Goal: Transaction & Acquisition: Download file/media

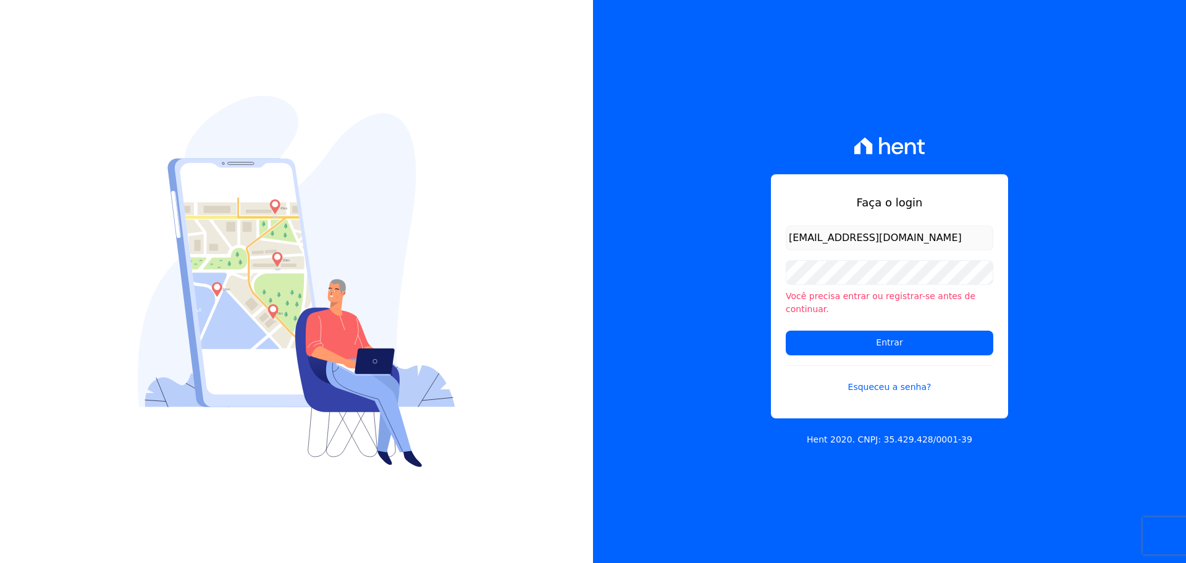
drag, startPoint x: 965, startPoint y: 247, endPoint x: 695, endPoint y: 250, distance: 270.5
click at [695, 250] on div "Faça o login rgsilva@genesisempreendimentos.com.br Você precisa entrar ou regis…" at bounding box center [889, 281] width 593 height 563
type input "financeiro@genesis.com.brr"
click at [923, 332] on input "Entrar" at bounding box center [888, 342] width 207 height 25
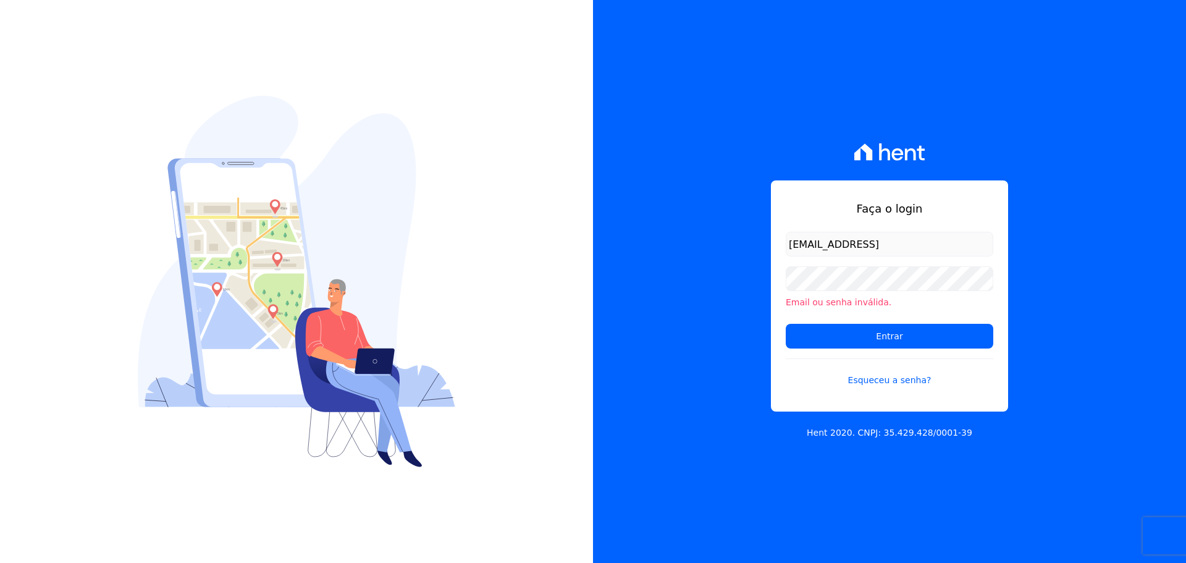
click at [918, 244] on input "financeiro@genesis.com.brr" at bounding box center [888, 244] width 207 height 25
type input "[EMAIL_ADDRESS][DOMAIN_NAME]"
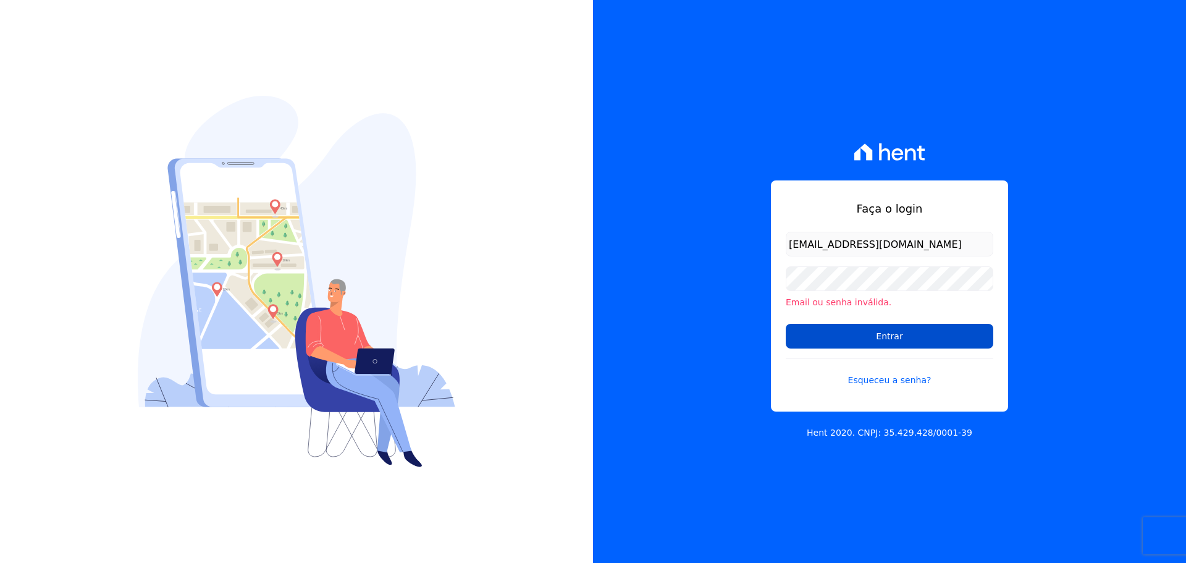
click at [877, 330] on input "Entrar" at bounding box center [888, 336] width 207 height 25
click at [719, 319] on div "Faça o login [EMAIL_ADDRESS][DOMAIN_NAME] Email ou senha inválida. Entrar Esque…" at bounding box center [889, 281] width 593 height 563
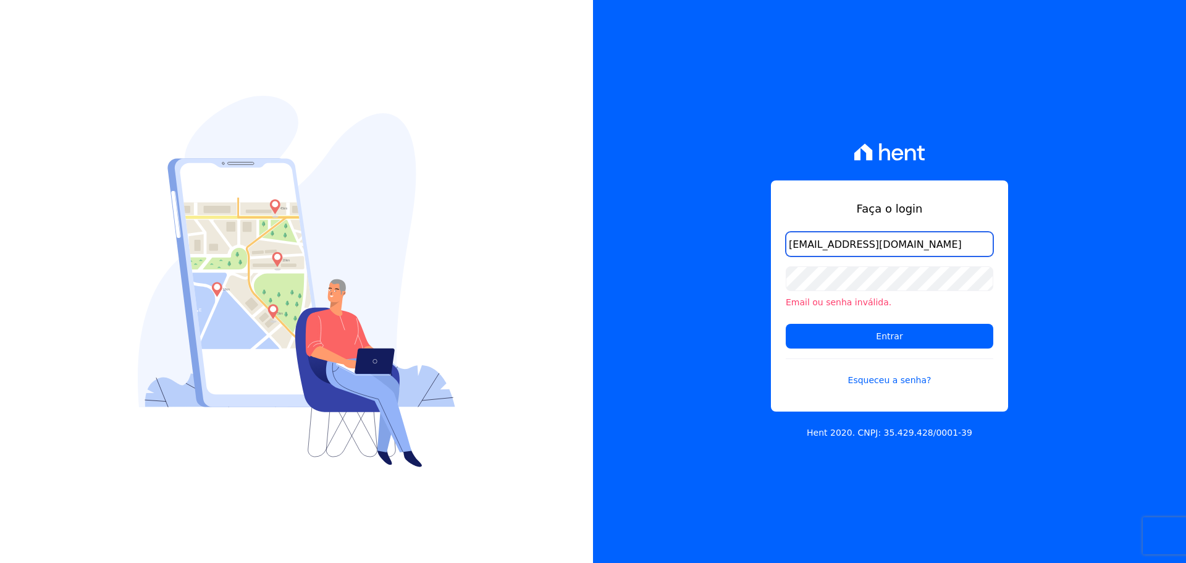
click at [876, 251] on input "[EMAIL_ADDRESS][DOMAIN_NAME]" at bounding box center [888, 244] width 207 height 25
click at [873, 245] on input "[EMAIL_ADDRESS][DOMAIN_NAME]" at bounding box center [888, 244] width 207 height 25
drag, startPoint x: 814, startPoint y: 248, endPoint x: 777, endPoint y: 249, distance: 37.1
click at [777, 249] on div "Faça o login rgsilva@genesisempreendimentos.com.br Email ou senha inválida. Ent…" at bounding box center [889, 295] width 237 height 231
type input "financeiro@genesisempreendimentos.com.br"
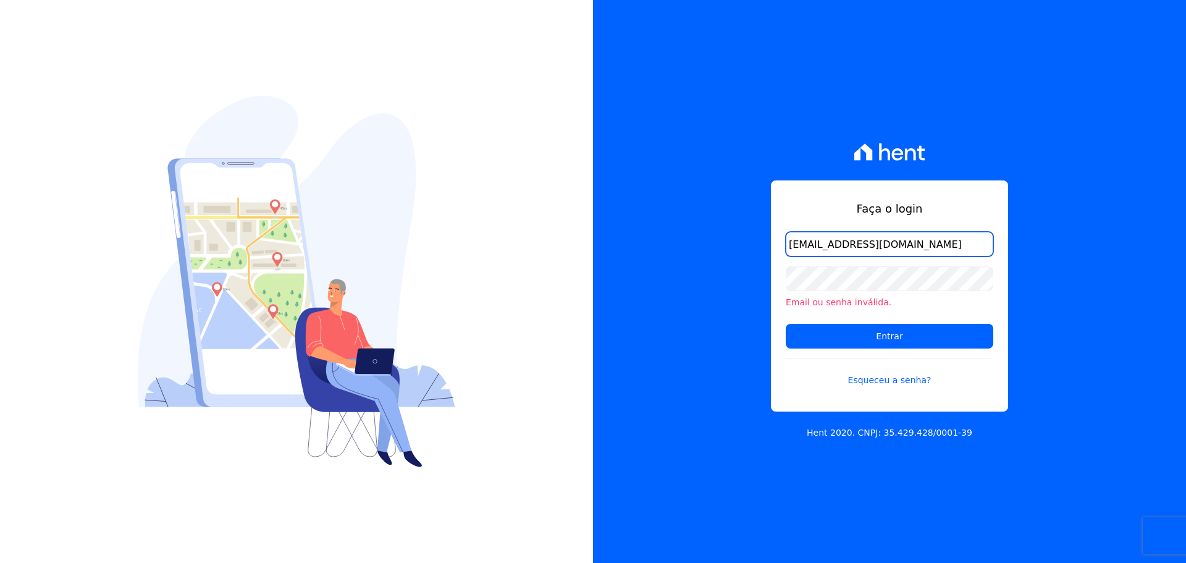
drag, startPoint x: 987, startPoint y: 247, endPoint x: 748, endPoint y: 230, distance: 239.6
click at [748, 230] on div "Faça o login financeiro@genesisempreendimentos.com.br Email ou senha inválida. …" at bounding box center [889, 281] width 593 height 563
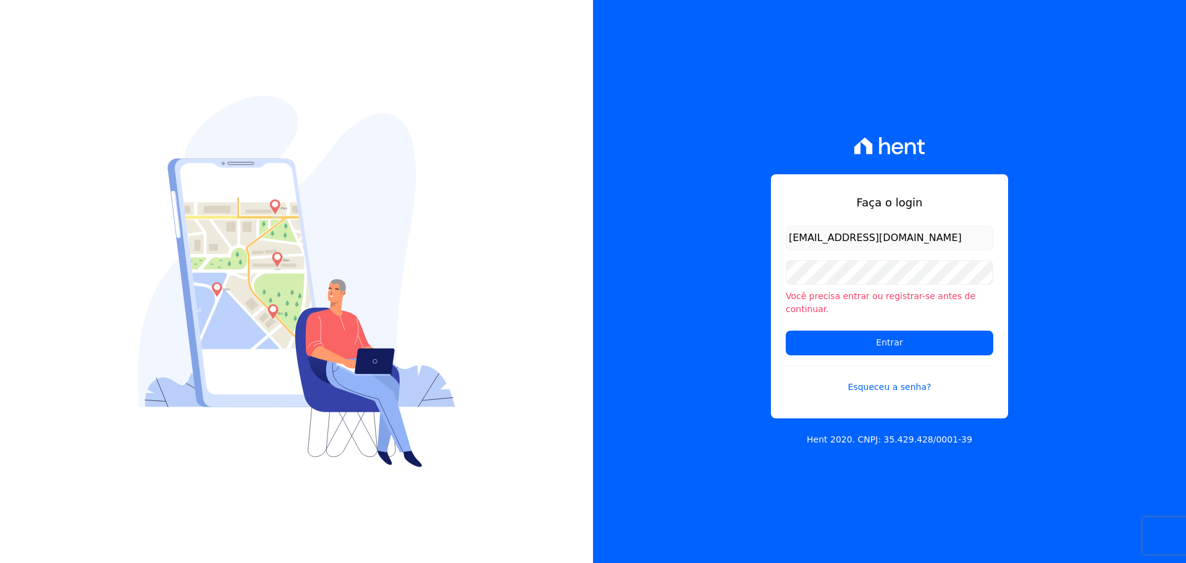
drag, startPoint x: 812, startPoint y: 253, endPoint x: 786, endPoint y: 249, distance: 26.2
click at [786, 249] on input "[EMAIL_ADDRESS][DOMAIN_NAME]" at bounding box center [888, 237] width 207 height 25
drag, startPoint x: 815, startPoint y: 252, endPoint x: 779, endPoint y: 248, distance: 36.0
click at [779, 248] on div "Faça o login rgsilva@genesisempreendimentos.com.br Você precisa entrar ou regis…" at bounding box center [889, 296] width 237 height 244
type input "[EMAIL_ADDRESS][DOMAIN_NAME]"
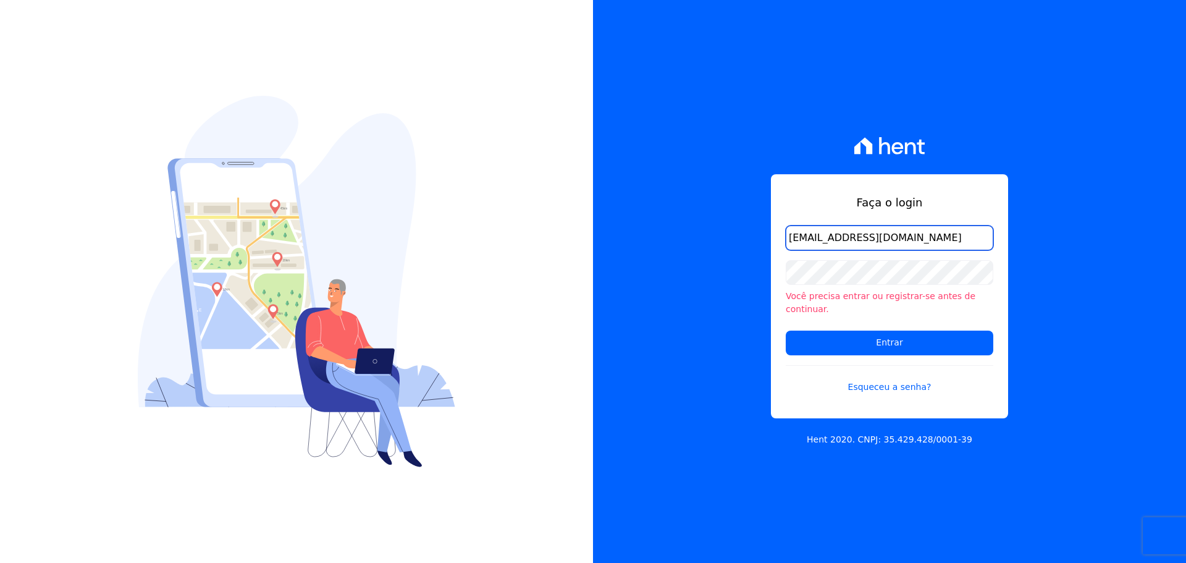
drag, startPoint x: 987, startPoint y: 248, endPoint x: 693, endPoint y: 246, distance: 293.3
click at [693, 246] on div "Faça o login financeiro@genesisempreendimentos.com.br Você precisa entrar ou re…" at bounding box center [889, 281] width 593 height 563
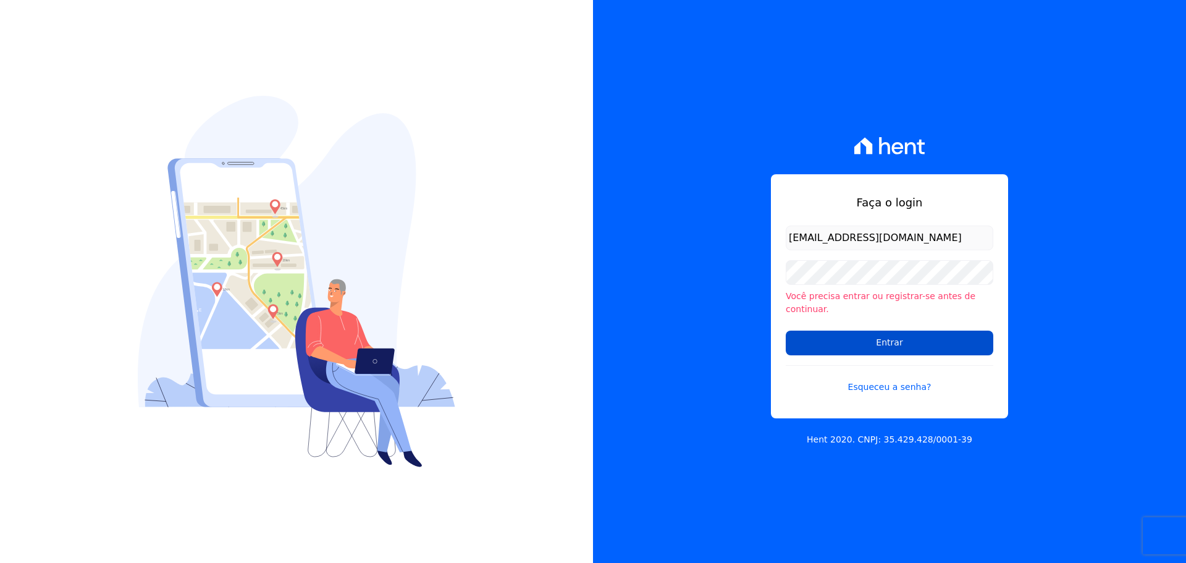
click at [882, 332] on input "Entrar" at bounding box center [888, 342] width 207 height 25
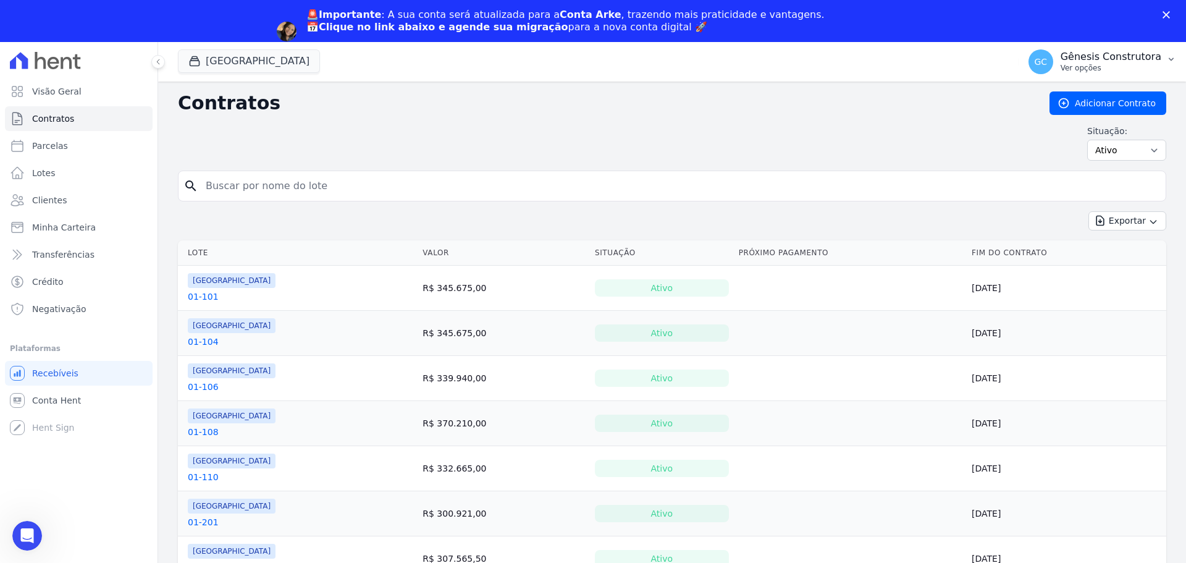
click at [1095, 65] on p "Ver opções" at bounding box center [1110, 68] width 101 height 10
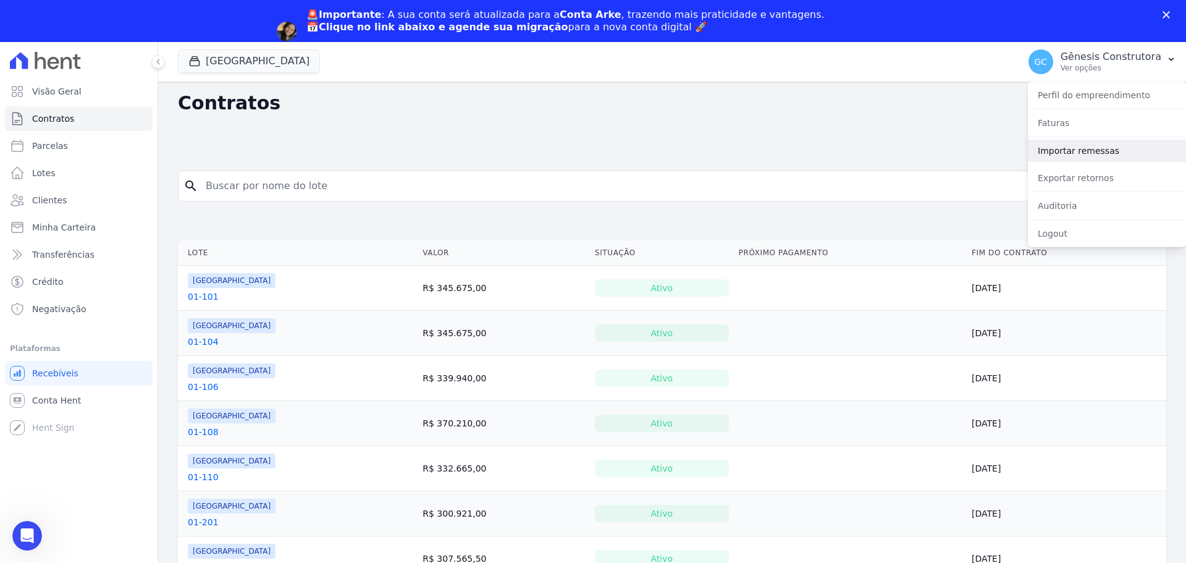
click at [1104, 156] on link "Importar remessas" at bounding box center [1106, 151] width 158 height 22
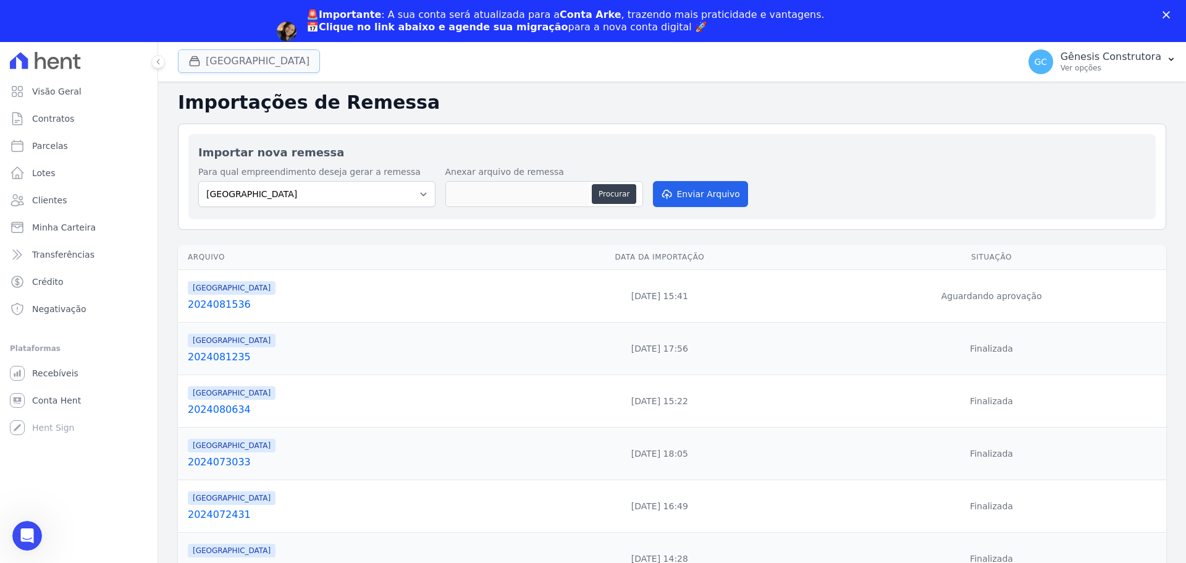
click at [257, 65] on button "[GEOGRAPHIC_DATA]" at bounding box center [249, 60] width 142 height 23
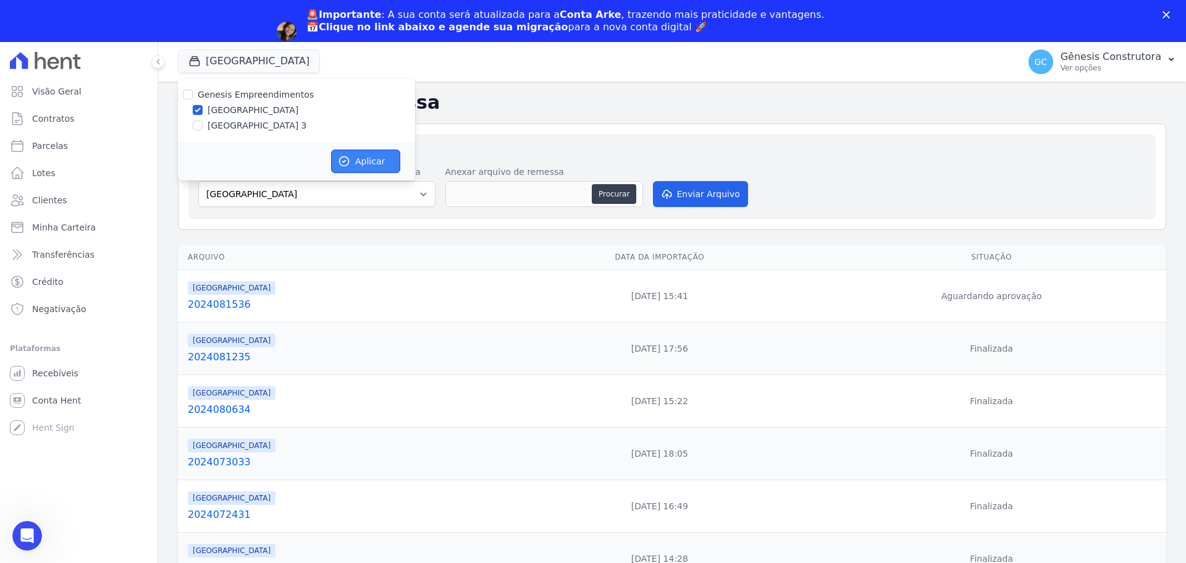
click at [372, 156] on button "Aplicar" at bounding box center [365, 160] width 69 height 23
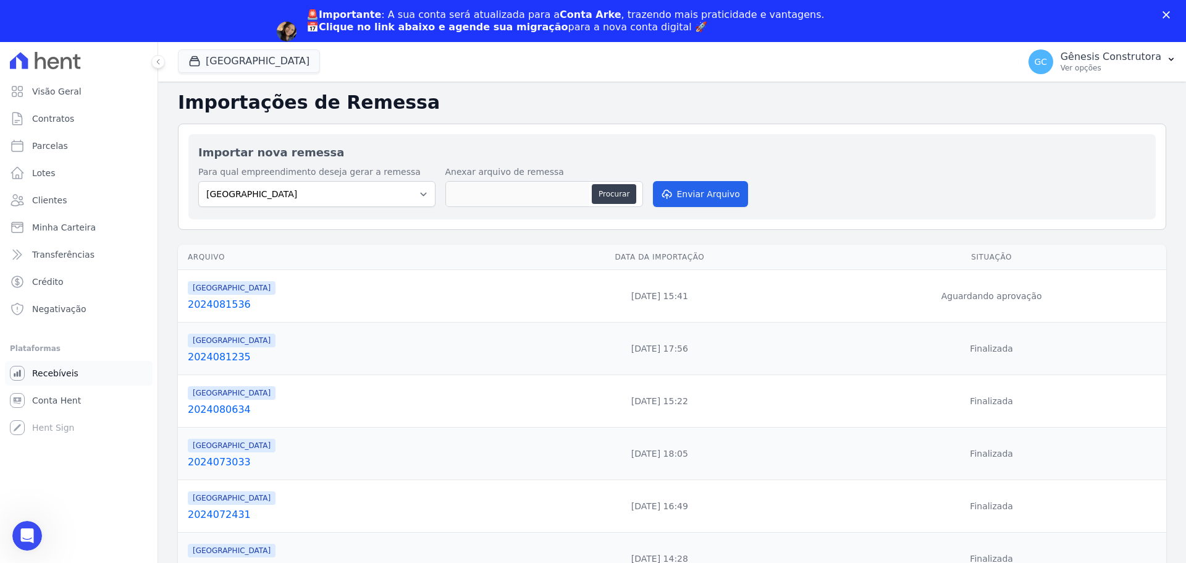
click at [75, 379] on link "Recebíveis" at bounding box center [79, 373] width 148 height 25
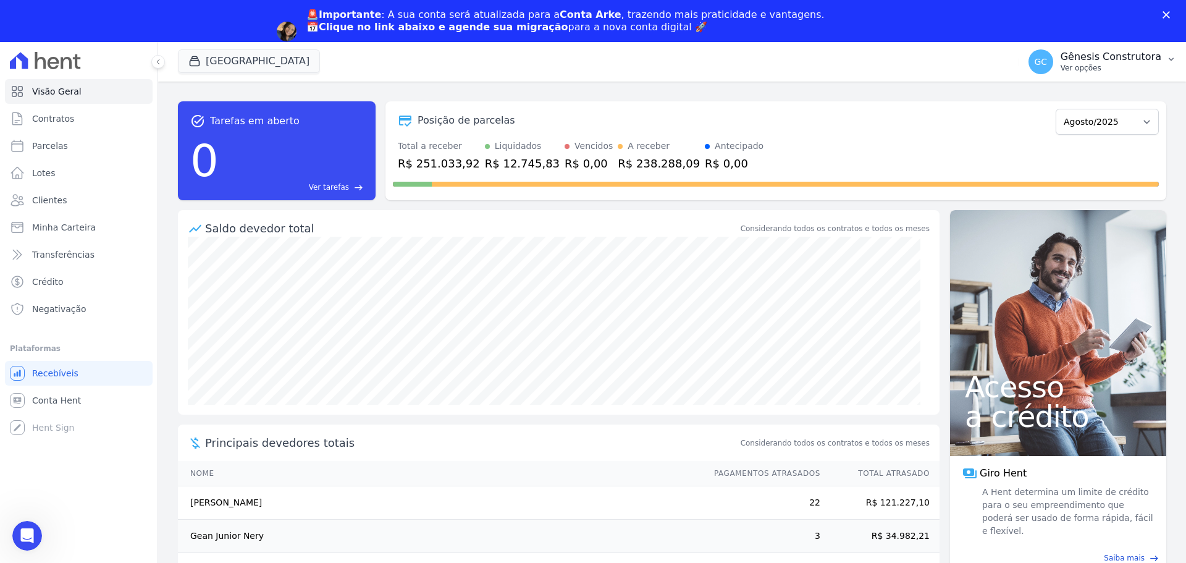
click at [1087, 67] on p "Ver opções" at bounding box center [1110, 68] width 101 height 10
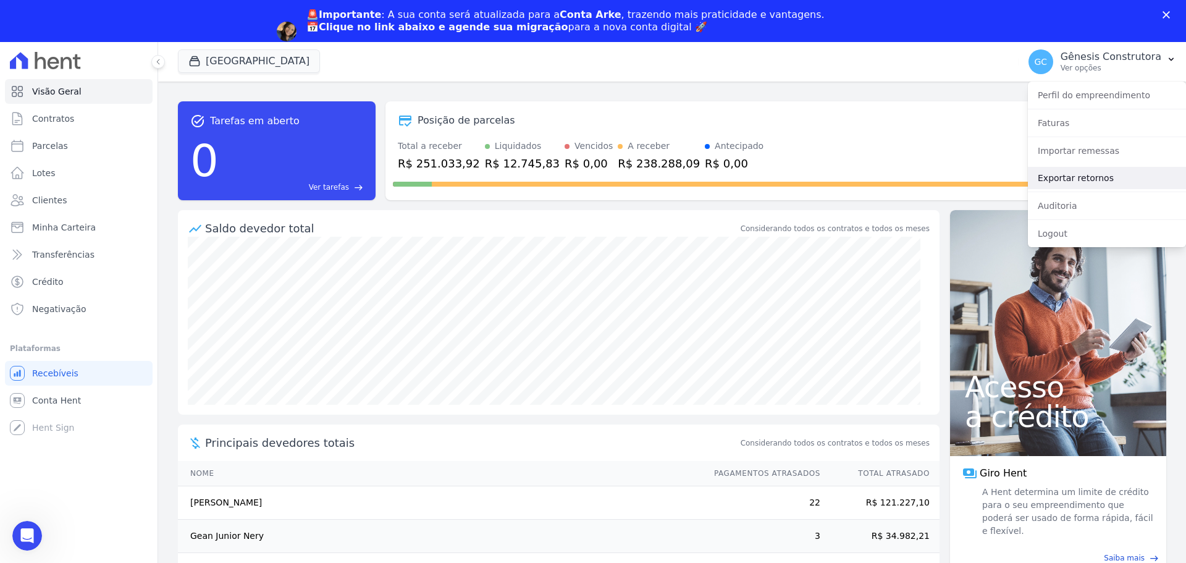
click at [1079, 175] on link "Exportar retornos" at bounding box center [1106, 178] width 158 height 22
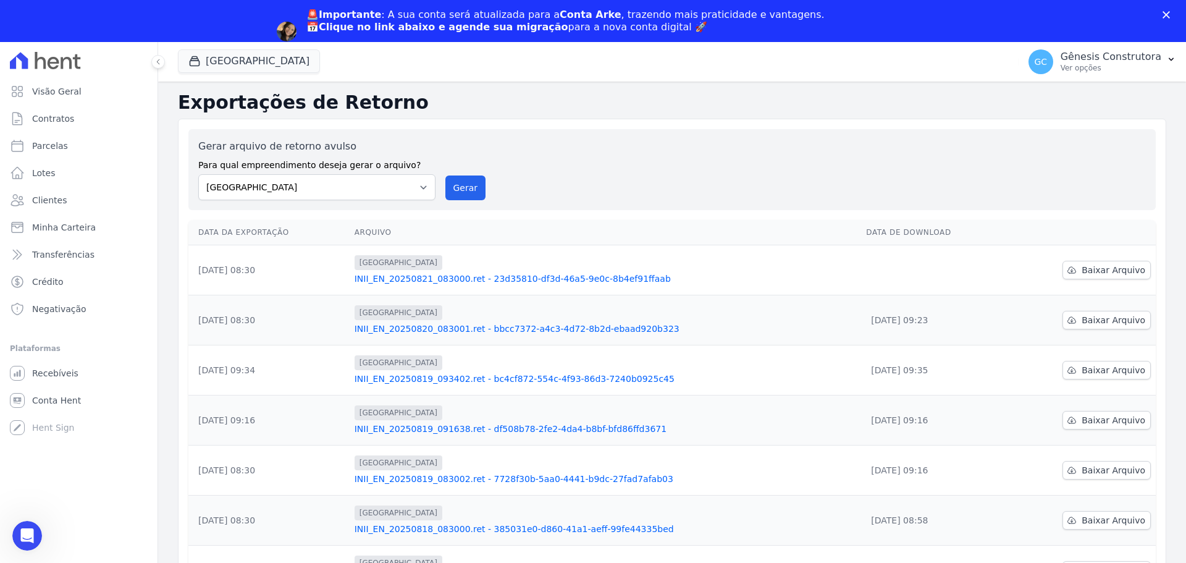
click at [484, 190] on div "Gerar arquivo de retorno avulso Para qual empreendimento deseja gerar o arquivo…" at bounding box center [671, 169] width 947 height 61
click at [477, 187] on button "Gerar" at bounding box center [465, 187] width 41 height 25
click at [456, 186] on button "Gerar" at bounding box center [465, 187] width 41 height 25
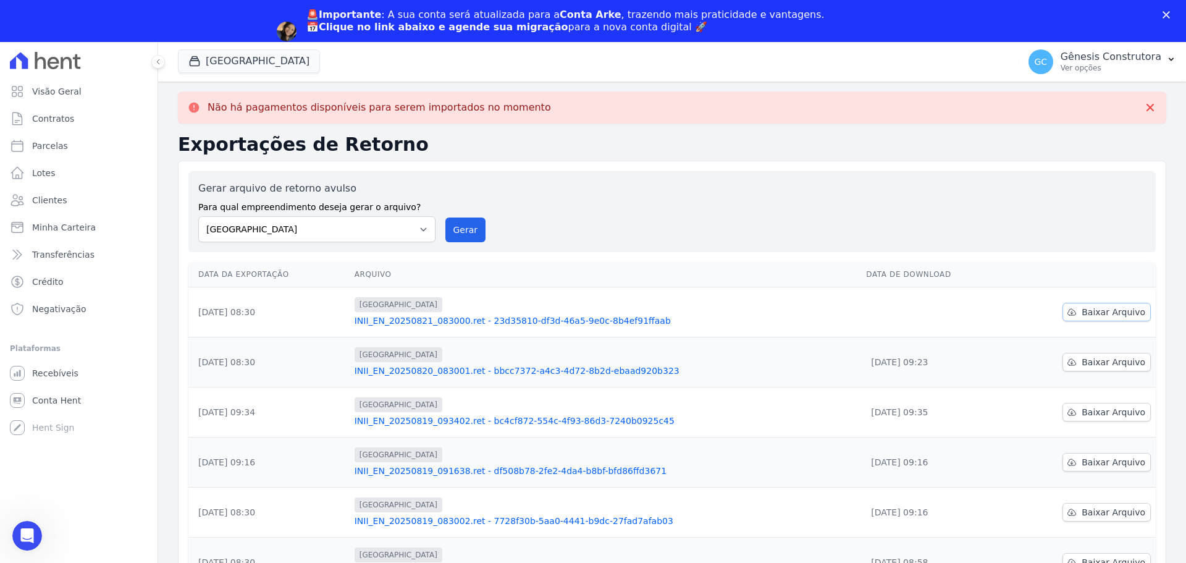
click at [1075, 308] on link "Baixar Arquivo" at bounding box center [1106, 312] width 88 height 19
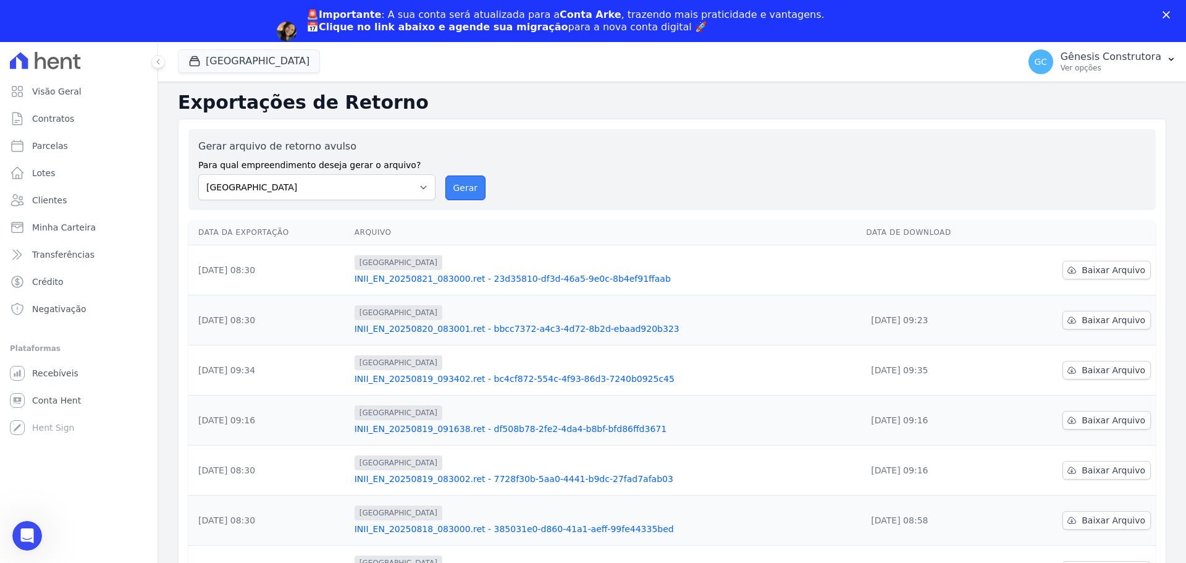
click at [451, 188] on button "Gerar" at bounding box center [465, 187] width 41 height 25
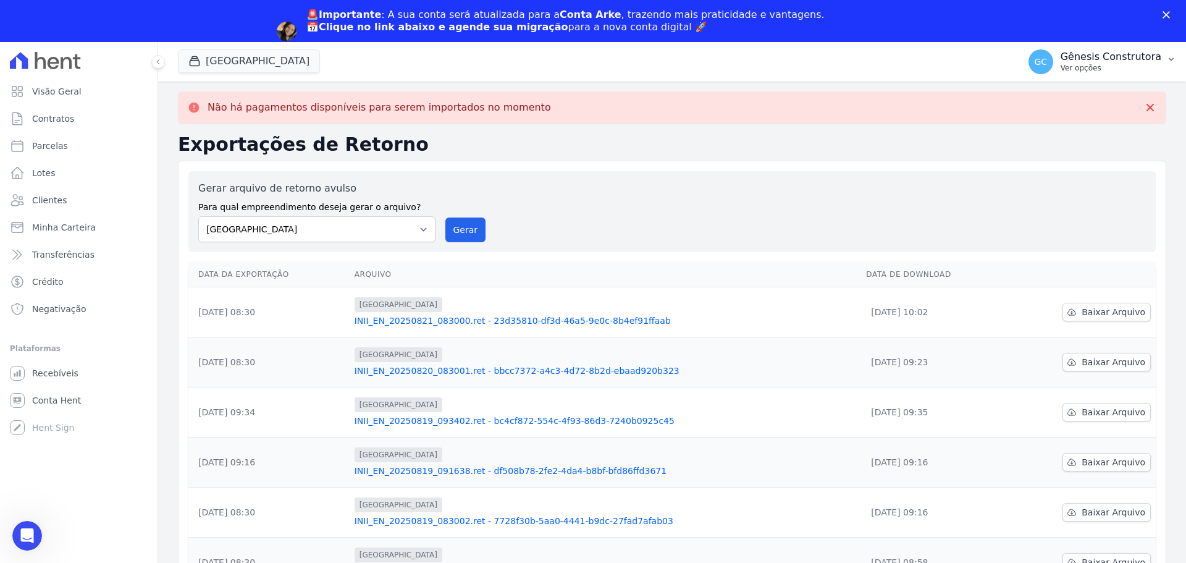
click at [1095, 70] on p "Ver opções" at bounding box center [1110, 68] width 101 height 10
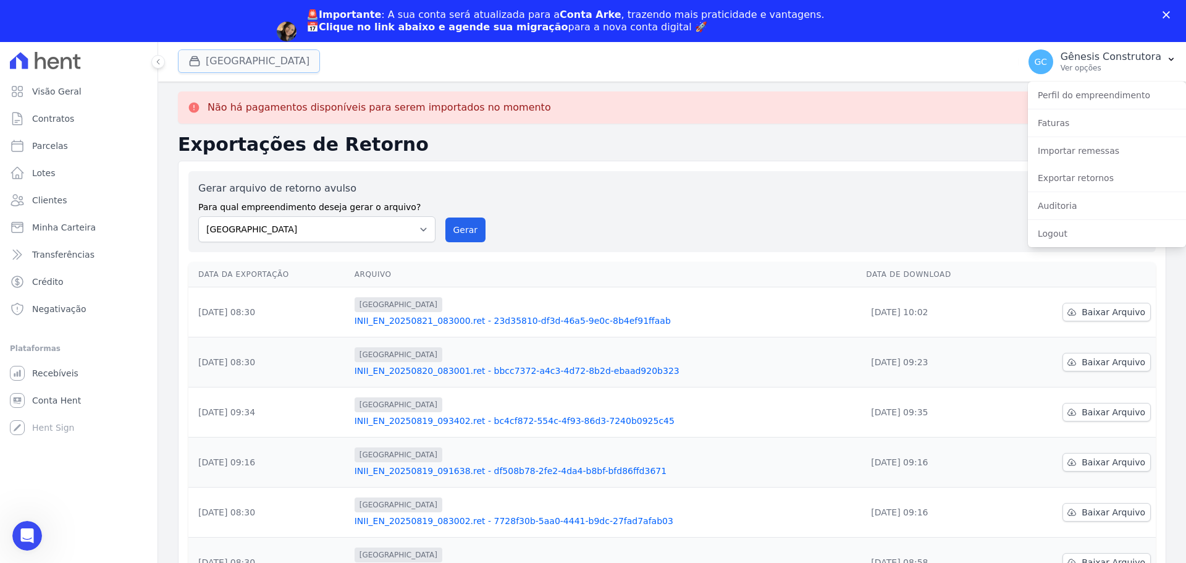
click at [263, 69] on button "[GEOGRAPHIC_DATA]" at bounding box center [249, 60] width 142 height 23
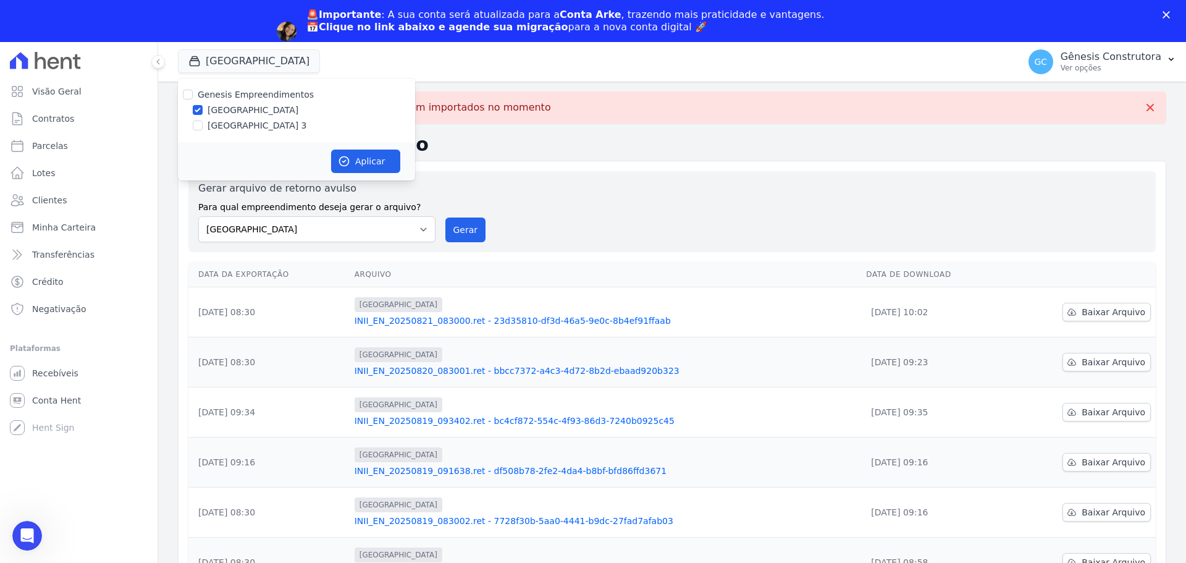
click at [266, 117] on div "Genesis Empreendimentos [GEOGRAPHIC_DATA] [GEOGRAPHIC_DATA]" at bounding box center [296, 110] width 237 height 64
click at [262, 120] on label "[GEOGRAPHIC_DATA] 3" at bounding box center [256, 125] width 99 height 13
click at [203, 120] on input "[GEOGRAPHIC_DATA] 3" at bounding box center [198, 125] width 10 height 10
checkbox input "true"
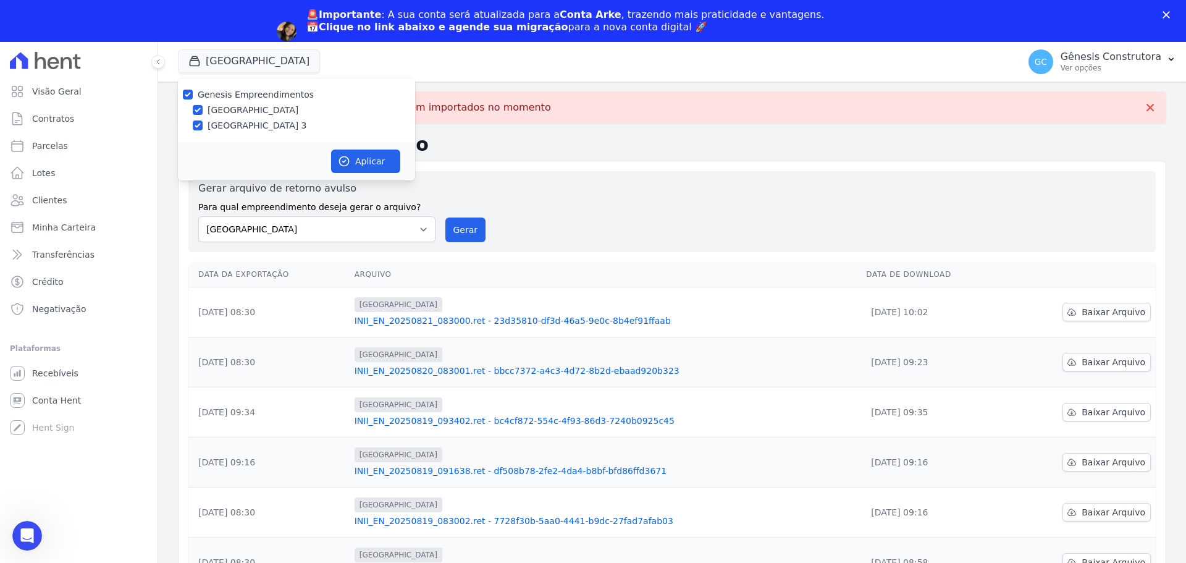
click at [243, 112] on label "[GEOGRAPHIC_DATA]" at bounding box center [252, 110] width 91 height 13
click at [203, 112] on input "[GEOGRAPHIC_DATA]" at bounding box center [198, 110] width 10 height 10
checkbox input "false"
click at [349, 157] on icon "button" at bounding box center [344, 161] width 12 height 12
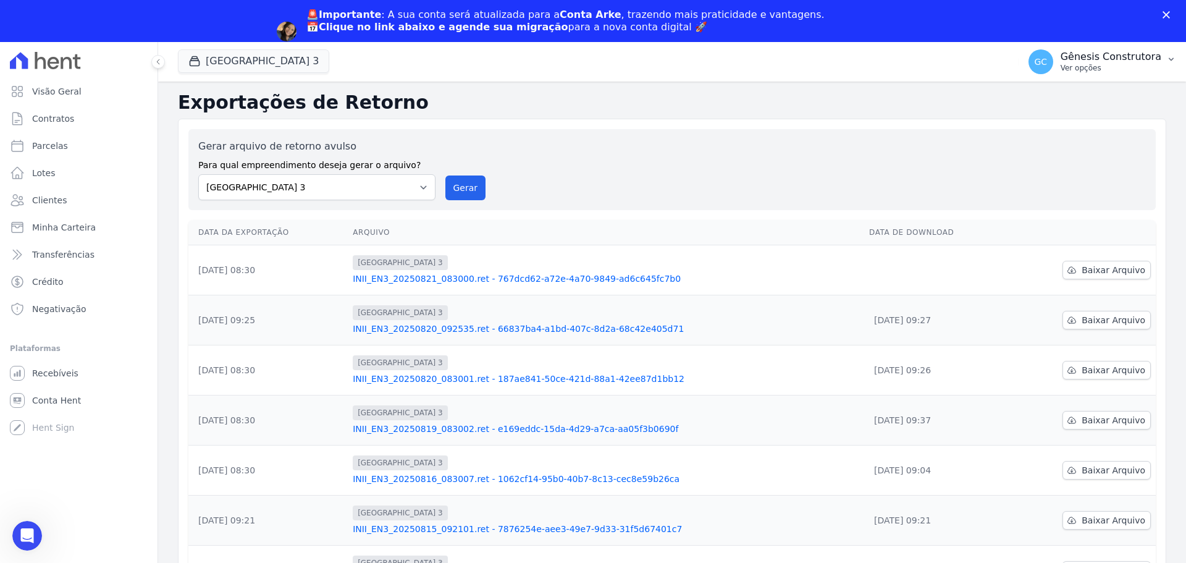
click at [1104, 78] on button "GC Gênesis Construtora Ver opções" at bounding box center [1101, 61] width 167 height 35
click at [1062, 178] on link "Exportar retornos" at bounding box center [1106, 178] width 158 height 22
click at [466, 158] on div "Gerar arquivo de retorno avulso Para qual empreendimento deseja gerar o arquivo…" at bounding box center [671, 169] width 947 height 61
click at [462, 189] on button "Gerar" at bounding box center [465, 187] width 41 height 25
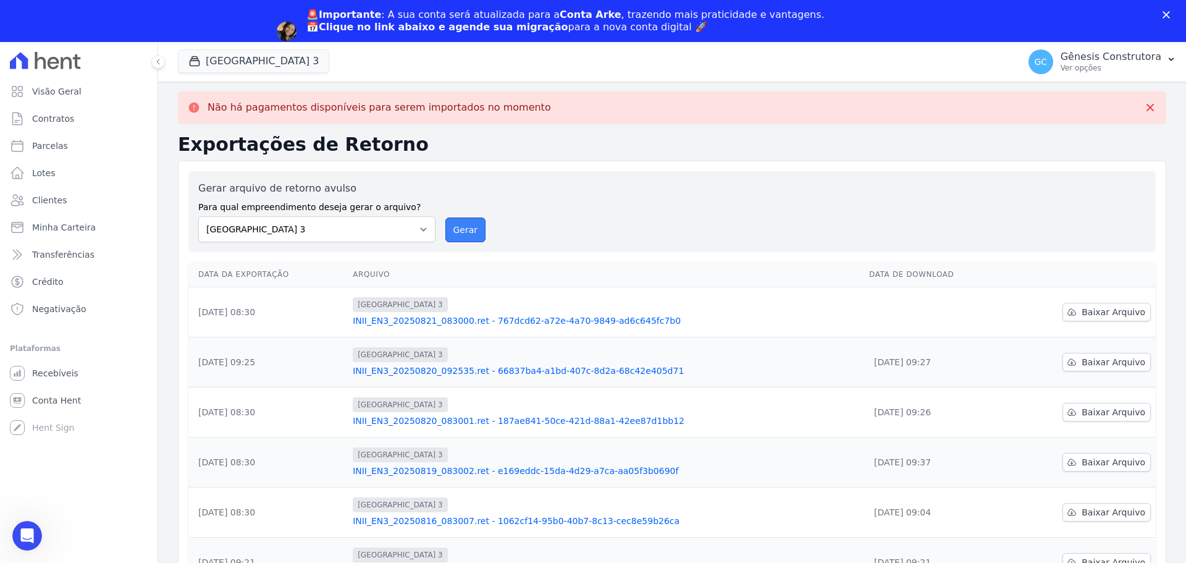
click at [462, 225] on button "Gerar" at bounding box center [465, 229] width 41 height 25
click at [1066, 308] on icon at bounding box center [1071, 312] width 10 height 10
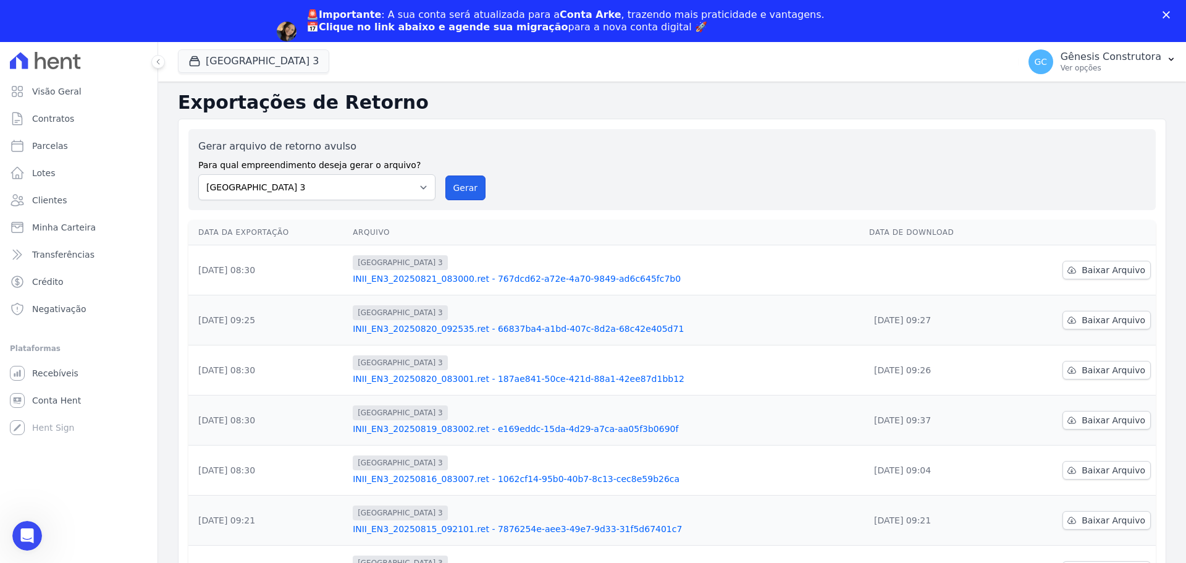
drag, startPoint x: 474, startPoint y: 188, endPoint x: 634, endPoint y: 90, distance: 187.3
click at [477, 190] on button "Gerar" at bounding box center [465, 187] width 41 height 25
